Goal: Transaction & Acquisition: Purchase product/service

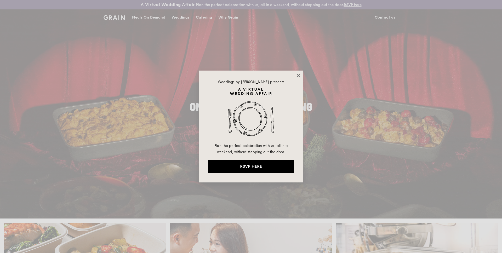
drag, startPoint x: 296, startPoint y: 79, endPoint x: 299, endPoint y: 75, distance: 5.4
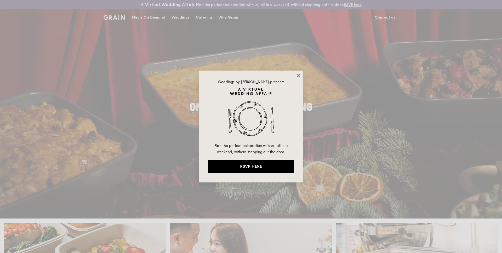
click at [296, 79] on div "Weddings by Grain presents Plan the perfect celebration with us, all in a weeke…" at bounding box center [251, 127] width 105 height 112
click at [299, 75] on icon at bounding box center [298, 75] width 3 height 3
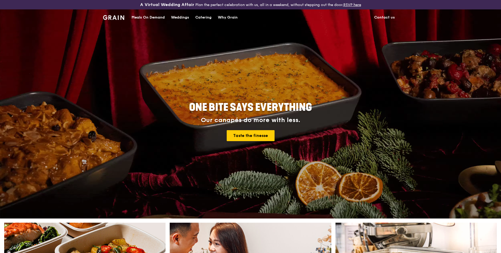
click at [210, 16] on div "Catering" at bounding box center [203, 18] width 16 height 16
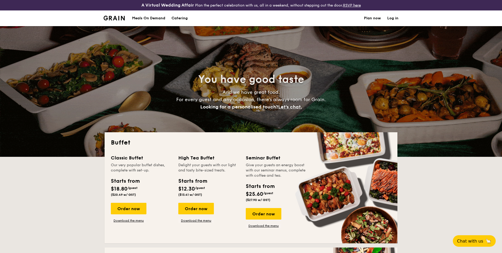
select select
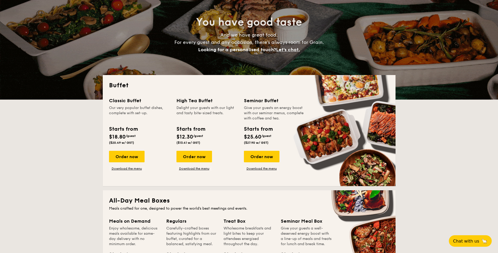
scroll to position [68, 0]
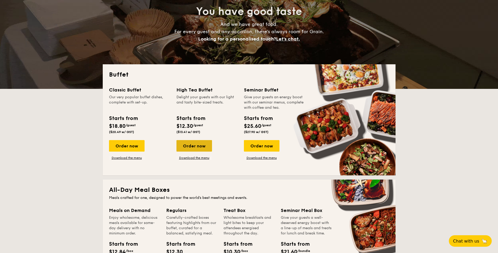
click at [199, 148] on div "Order now" at bounding box center [195, 146] width 36 height 12
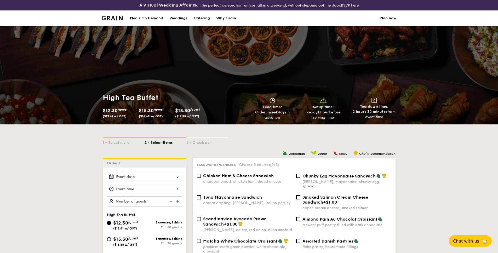
scroll to position [66, 0]
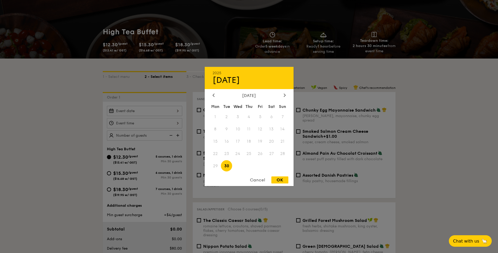
click at [156, 115] on div "2025 Sep [DATE] Tue Wed Thu Fri Sat Sun 1 2 3 4 5 6 7 8 9 10 11 12 13 14 15 16 …" at bounding box center [144, 111] width 75 height 10
click at [230, 164] on span "30" at bounding box center [226, 165] width 11 height 11
click at [255, 180] on div "Cancel" at bounding box center [258, 180] width 26 height 7
